Goal: Task Accomplishment & Management: Use online tool/utility

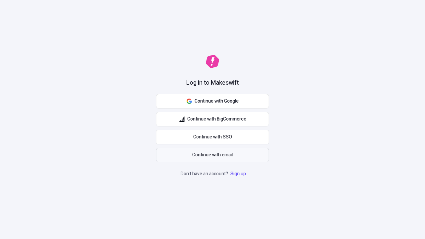
click at [213, 155] on span "Continue with email" at bounding box center [212, 154] width 41 height 7
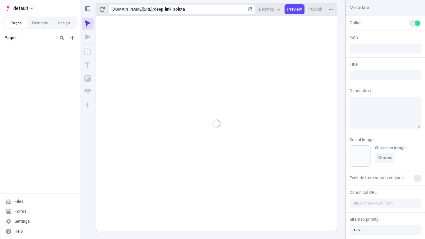
type input "/deep-link-soluta"
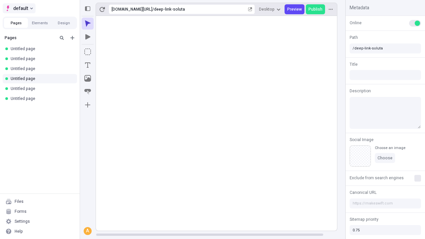
click at [19, 8] on span "default" at bounding box center [20, 8] width 15 height 8
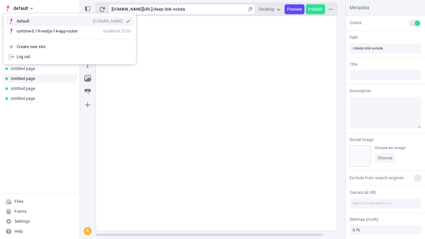
click at [70, 47] on div "Create new site" at bounding box center [74, 46] width 114 height 5
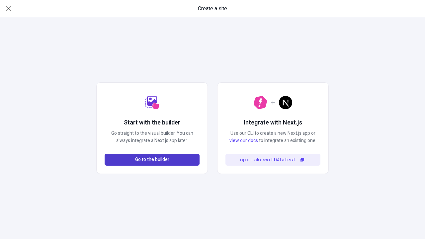
click at [152, 160] on span "Go to the builder" at bounding box center [152, 159] width 34 height 7
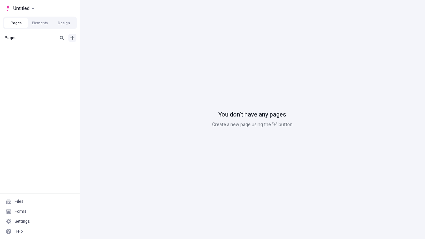
click at [72, 38] on icon "Add new" at bounding box center [72, 38] width 4 height 4
click at [108, 51] on span "Blank page" at bounding box center [111, 51] width 41 height 5
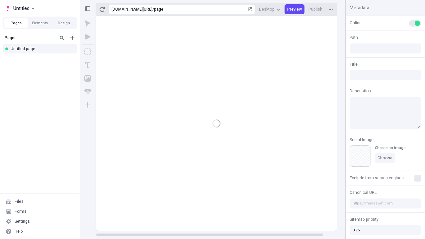
type input "/page"
click at [316, 9] on span "Publish" at bounding box center [316, 9] width 14 height 5
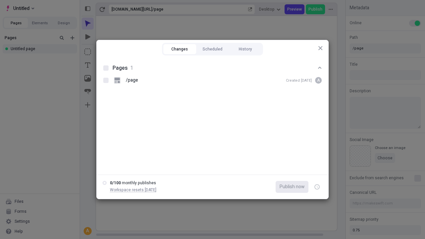
click at [180, 49] on button "Changes" at bounding box center [179, 49] width 33 height 10
click at [106, 68] on div at bounding box center [105, 67] width 5 height 5
checkbox input "true"
click at [317, 187] on icon "button" at bounding box center [318, 187] width 2 height 2
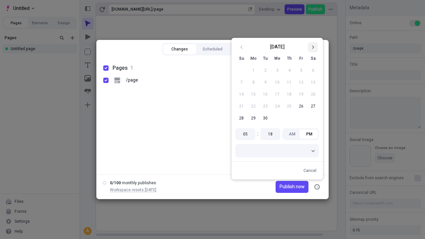
click at [313, 47] on icon "Go to next month" at bounding box center [313, 47] width 4 height 4
click at [282, 187] on span "Publish now" at bounding box center [292, 186] width 25 height 7
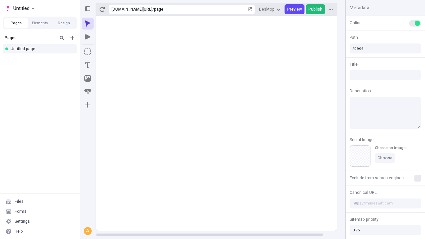
click at [316, 9] on span "Publish" at bounding box center [316, 9] width 14 height 5
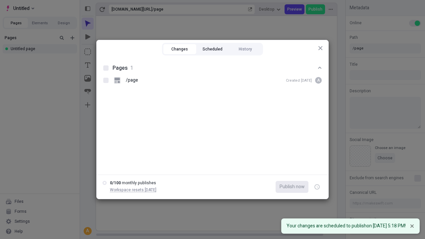
click at [213, 49] on button "Scheduled" at bounding box center [212, 49] width 33 height 10
